Goal: Task Accomplishment & Management: Manage account settings

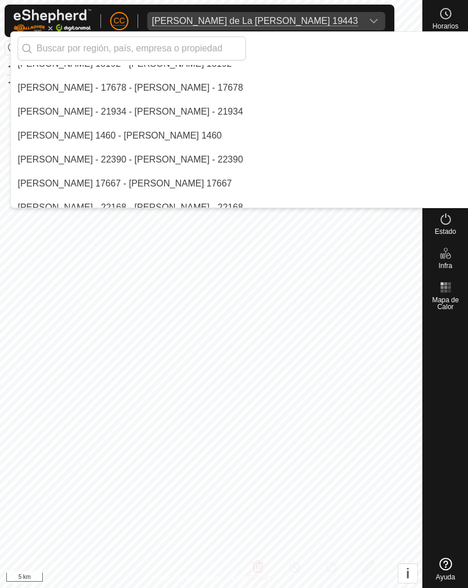
scroll to position [4738, 0]
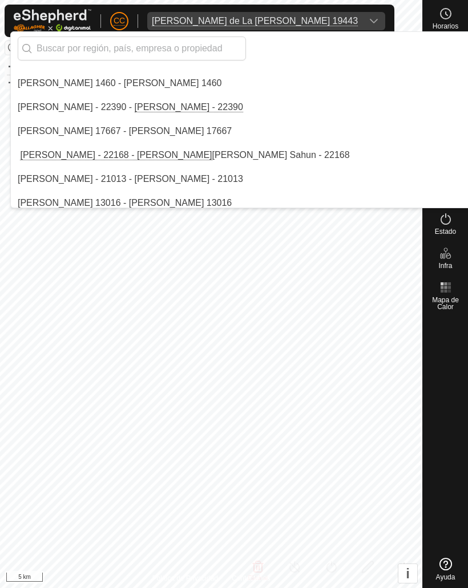
click at [73, 46] on input "text" at bounding box center [132, 49] width 228 height 24
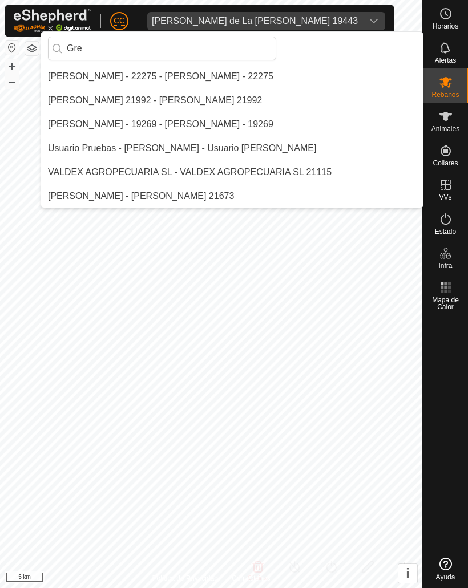
scroll to position [0, 0]
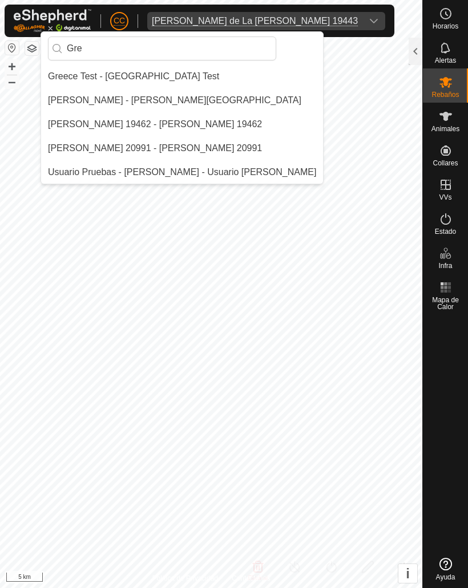
type input "Gre"
click at [87, 100] on div "[PERSON_NAME] - [PERSON_NAME][GEOGRAPHIC_DATA]" at bounding box center [174, 101] width 253 height 14
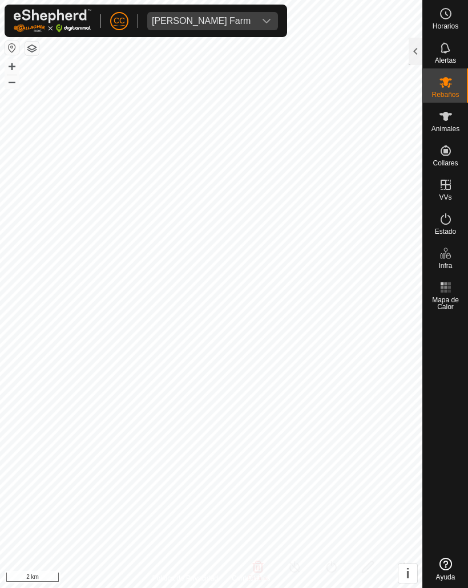
click at [412, 47] on div at bounding box center [416, 51] width 14 height 27
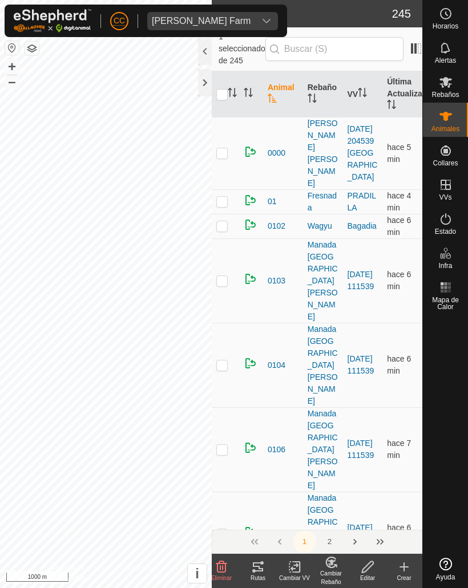
click at [255, 568] on icon at bounding box center [258, 567] width 14 height 14
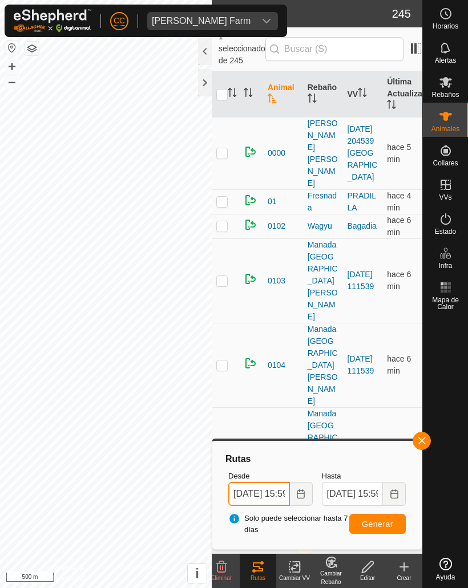
click at [261, 497] on input "[DATE] 15:59" at bounding box center [259, 494] width 62 height 24
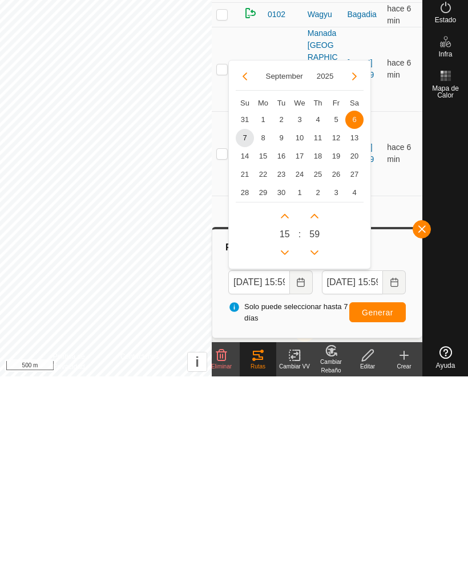
click at [246, 322] on span "31" at bounding box center [245, 331] width 18 height 18
type input "[DATE] 15:59"
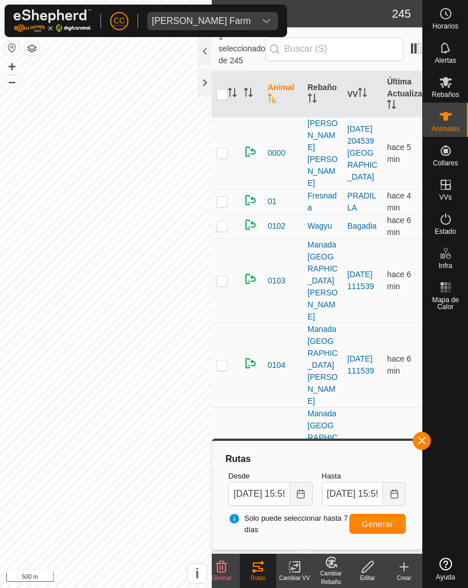
click at [378, 525] on span "Generar" at bounding box center [377, 524] width 31 height 9
checkbox input "true"
checkbox input "false"
click at [416, 442] on button "button" at bounding box center [422, 441] width 18 height 18
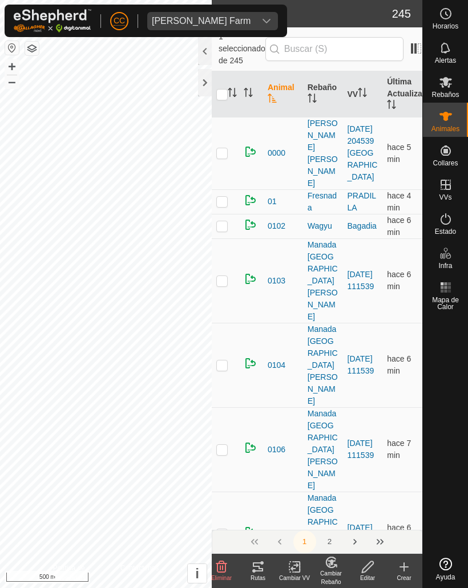
checkbox input "true"
checkbox input "false"
click at [258, 573] on icon at bounding box center [258, 567] width 14 height 14
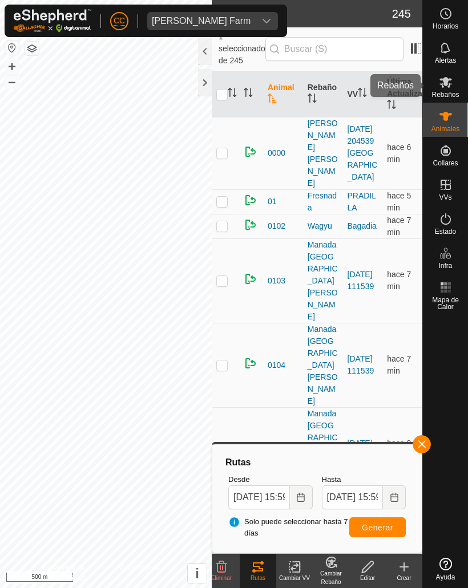
click at [445, 87] on icon at bounding box center [446, 82] width 14 height 14
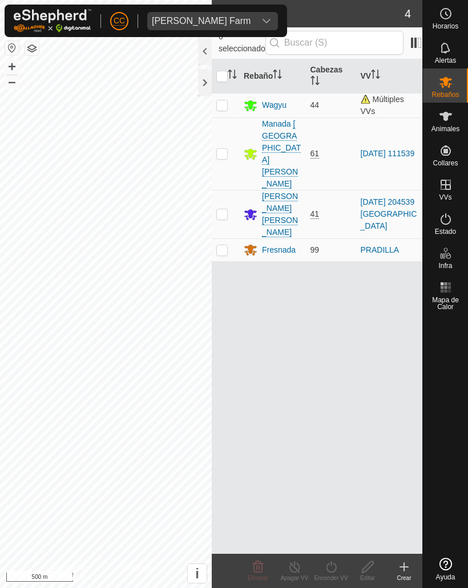
click at [205, 87] on div at bounding box center [205, 82] width 14 height 27
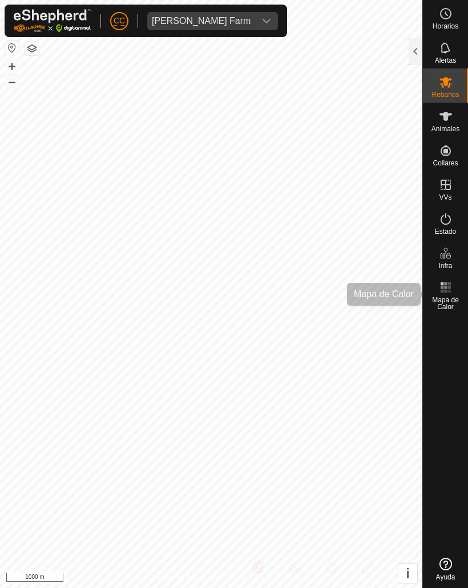
click at [452, 288] on icon at bounding box center [446, 288] width 14 height 14
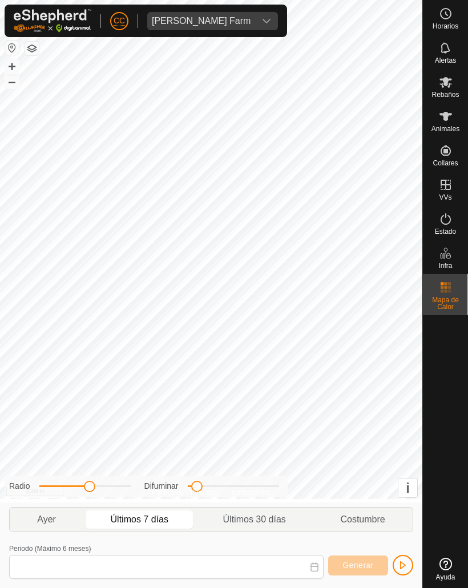
type input "[DATE] - [DATE]"
click at [349, 565] on span "Generar" at bounding box center [357, 565] width 31 height 9
click at [361, 565] on span "Generar" at bounding box center [357, 565] width 31 height 9
click at [354, 570] on span "Generar" at bounding box center [357, 565] width 31 height 9
click at [220, 17] on div "[PERSON_NAME] Farm" at bounding box center [201, 21] width 99 height 9
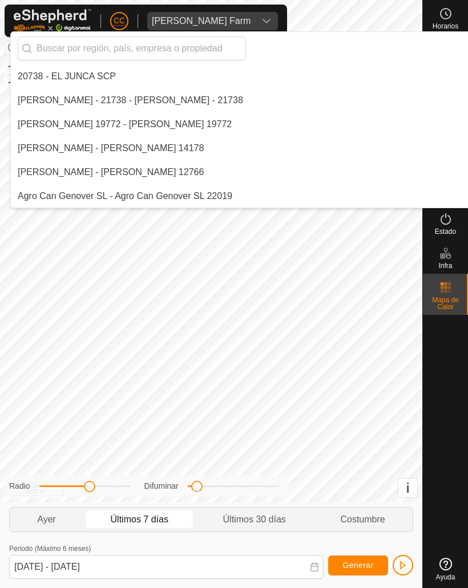
scroll to position [3211, 0]
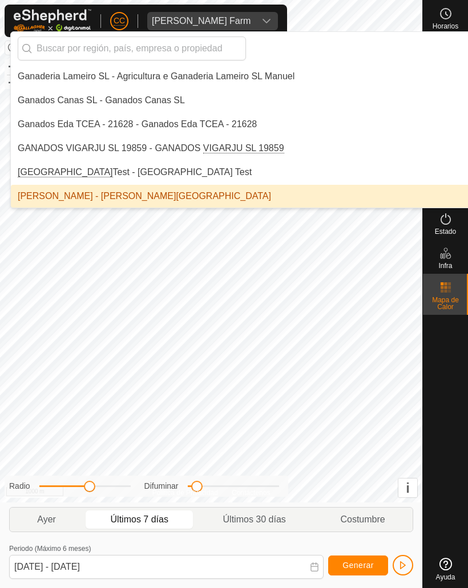
click at [112, 48] on input "text" at bounding box center [132, 49] width 228 height 24
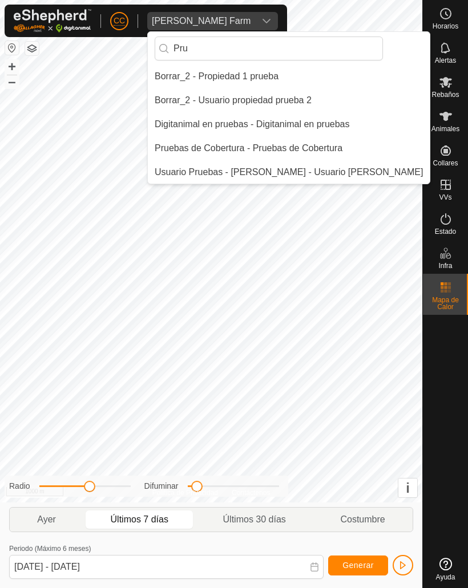
scroll to position [0, 0]
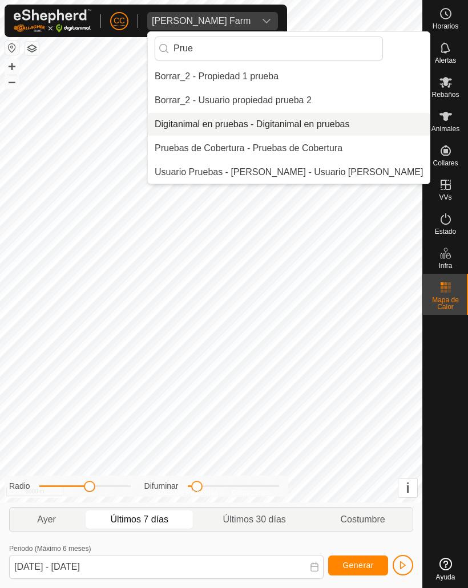
type input "Prue"
click at [214, 125] on div "Digitanimal en pruebas - Digitanimal en pruebas" at bounding box center [252, 125] width 195 height 14
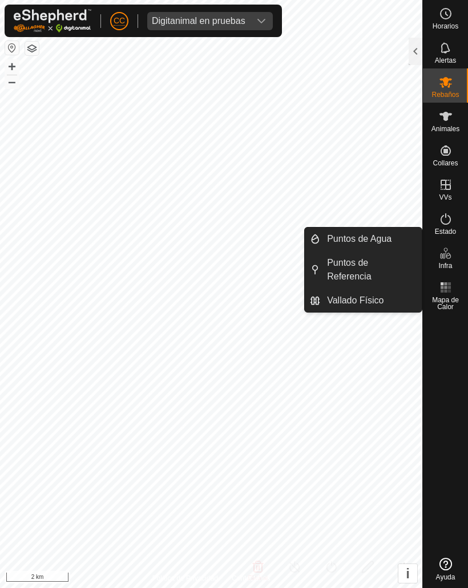
click at [347, 300] on span "Vallado Físico" at bounding box center [355, 301] width 56 height 14
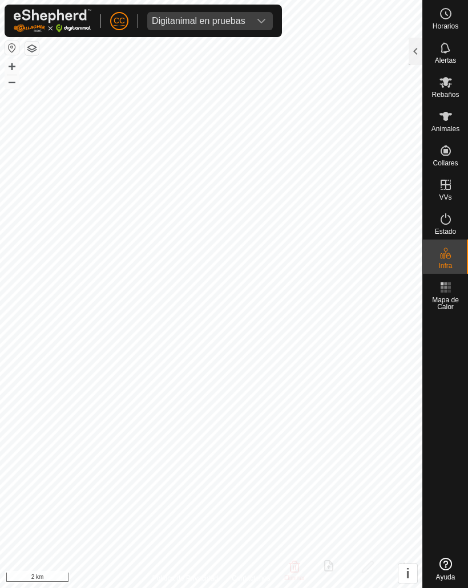
click at [410, 58] on div at bounding box center [416, 51] width 14 height 27
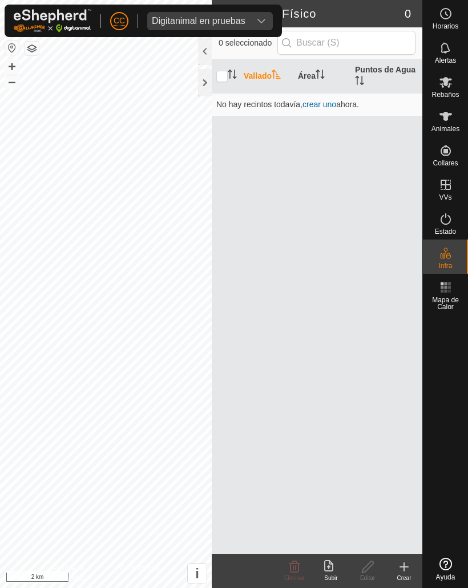
click at [322, 571] on upload-svg-icon at bounding box center [331, 567] width 37 height 14
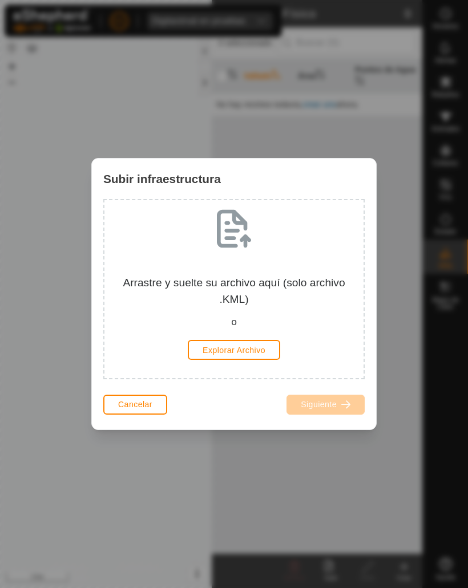
click at [129, 407] on span "Cancelar" at bounding box center [135, 404] width 34 height 9
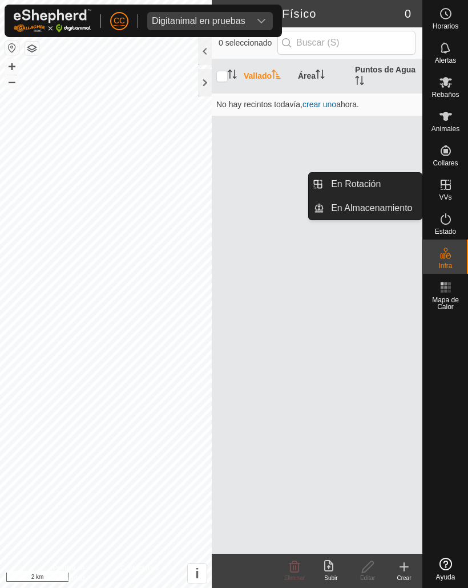
click at [347, 177] on span "En Rotación" at bounding box center [356, 184] width 50 height 14
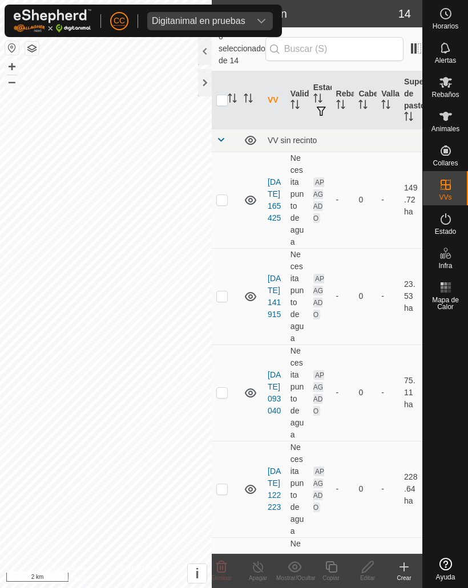
click at [402, 571] on icon at bounding box center [404, 567] width 14 height 14
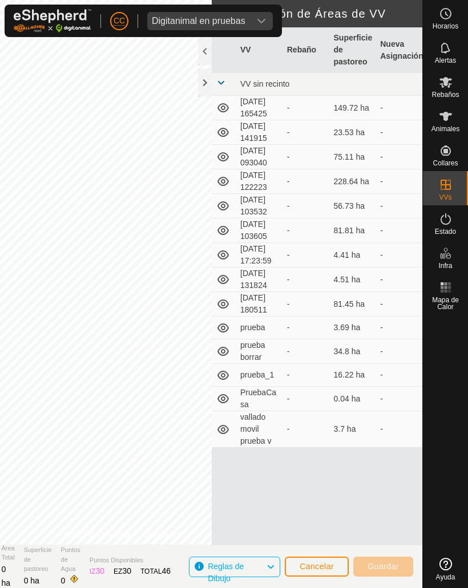
click at [204, 84] on div at bounding box center [205, 82] width 14 height 27
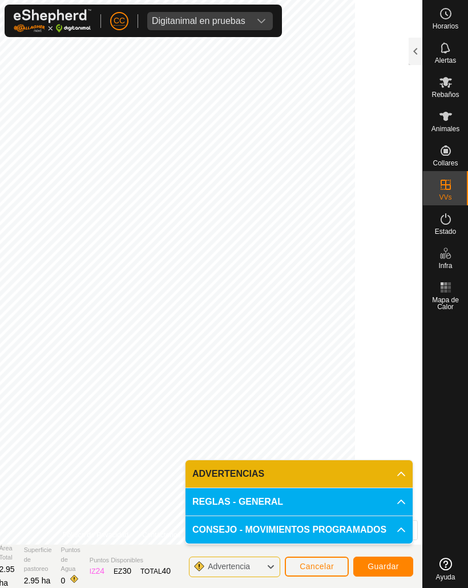
click at [382, 568] on span "Guardar" at bounding box center [382, 566] width 31 height 9
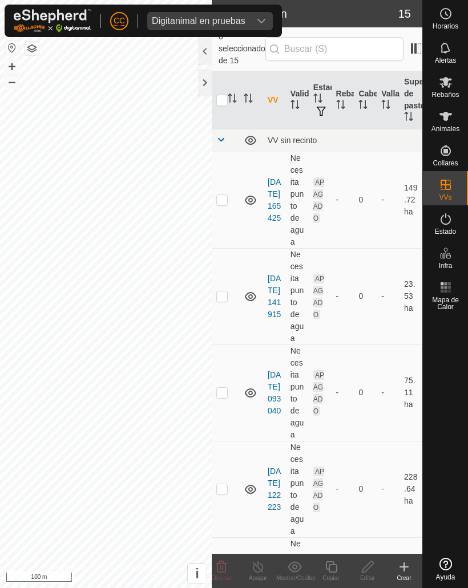
click at [227, 195] on p-checkbox at bounding box center [221, 199] width 11 height 9
click at [231, 190] on td at bounding box center [225, 200] width 27 height 96
checkbox input "false"
click at [225, 292] on p-checkbox at bounding box center [221, 296] width 11 height 9
click at [229, 289] on td at bounding box center [225, 296] width 27 height 96
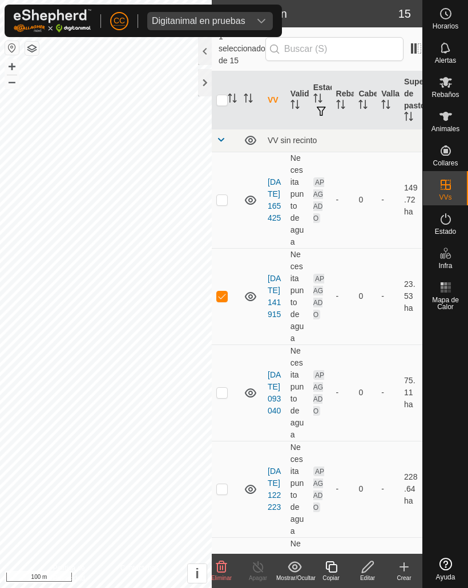
checkbox input "false"
click at [226, 373] on td at bounding box center [225, 393] width 27 height 96
click at [223, 391] on td at bounding box center [225, 393] width 27 height 96
checkbox input "false"
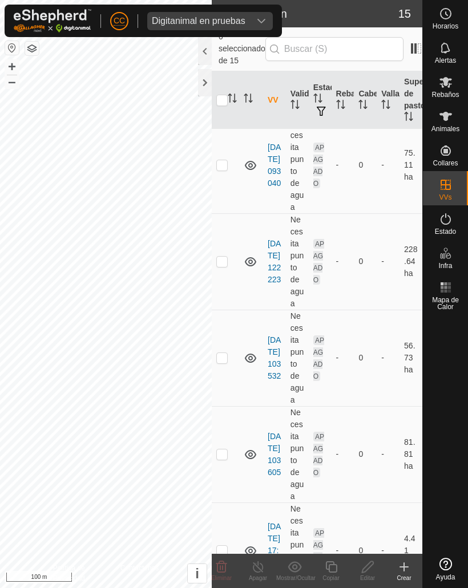
scroll to position [228, 0]
click at [228, 251] on td at bounding box center [225, 261] width 27 height 96
checkbox input "true"
click at [226, 353] on p-checkbox at bounding box center [221, 357] width 11 height 9
checkbox input "true"
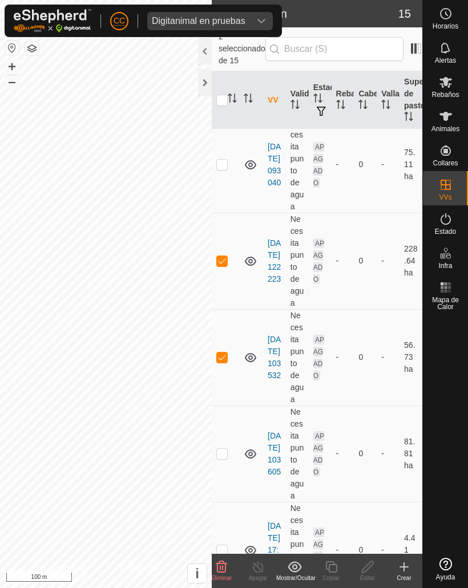
click at [224, 449] on p-checkbox at bounding box center [221, 453] width 11 height 9
checkbox input "true"
click at [220, 256] on p-checkbox at bounding box center [221, 260] width 11 height 9
checkbox input "false"
click at [220, 356] on td at bounding box center [225, 357] width 27 height 96
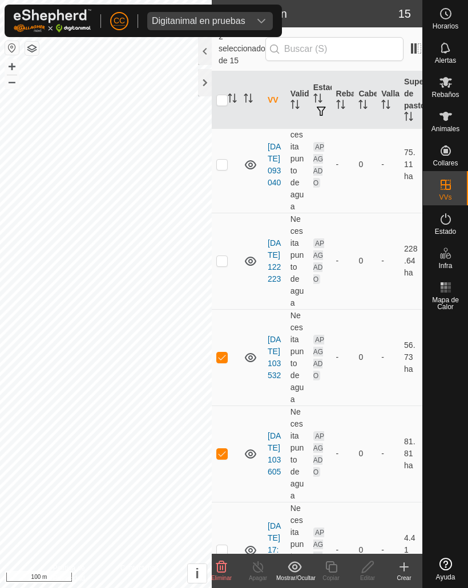
checkbox input "false"
click at [217, 449] on td at bounding box center [225, 454] width 27 height 96
checkbox input "false"
click at [274, 341] on link "[DATE] 103532" at bounding box center [274, 357] width 13 height 45
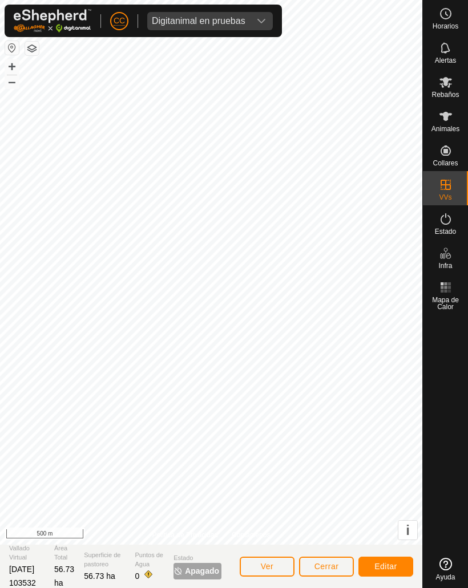
click at [379, 562] on span "Editar" at bounding box center [385, 566] width 23 height 9
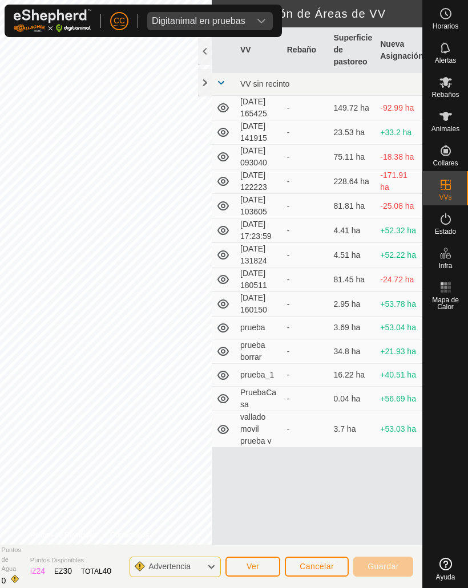
click at [204, 82] on div at bounding box center [205, 82] width 14 height 27
